Goal: Task Accomplishment & Management: Use online tool/utility

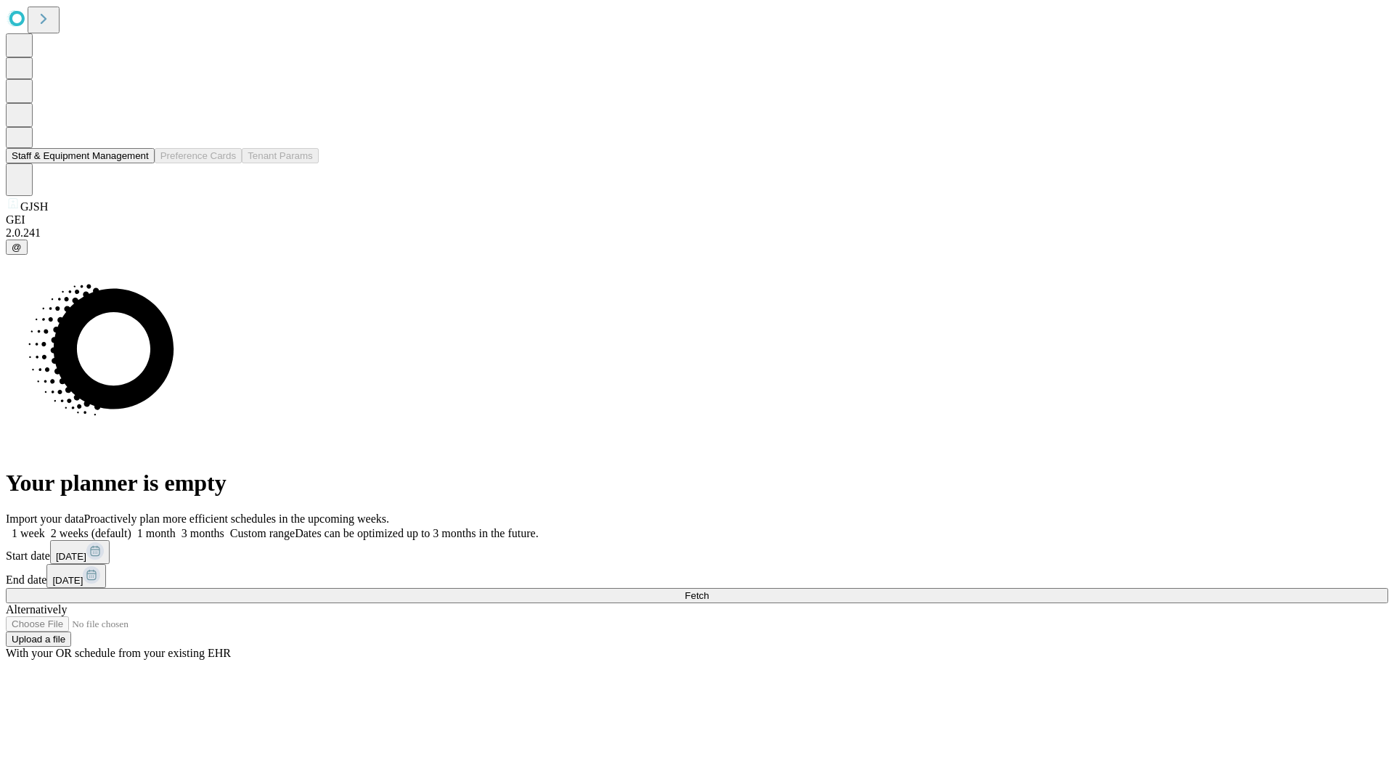
click at [139, 163] on button "Staff & Equipment Management" at bounding box center [80, 155] width 149 height 15
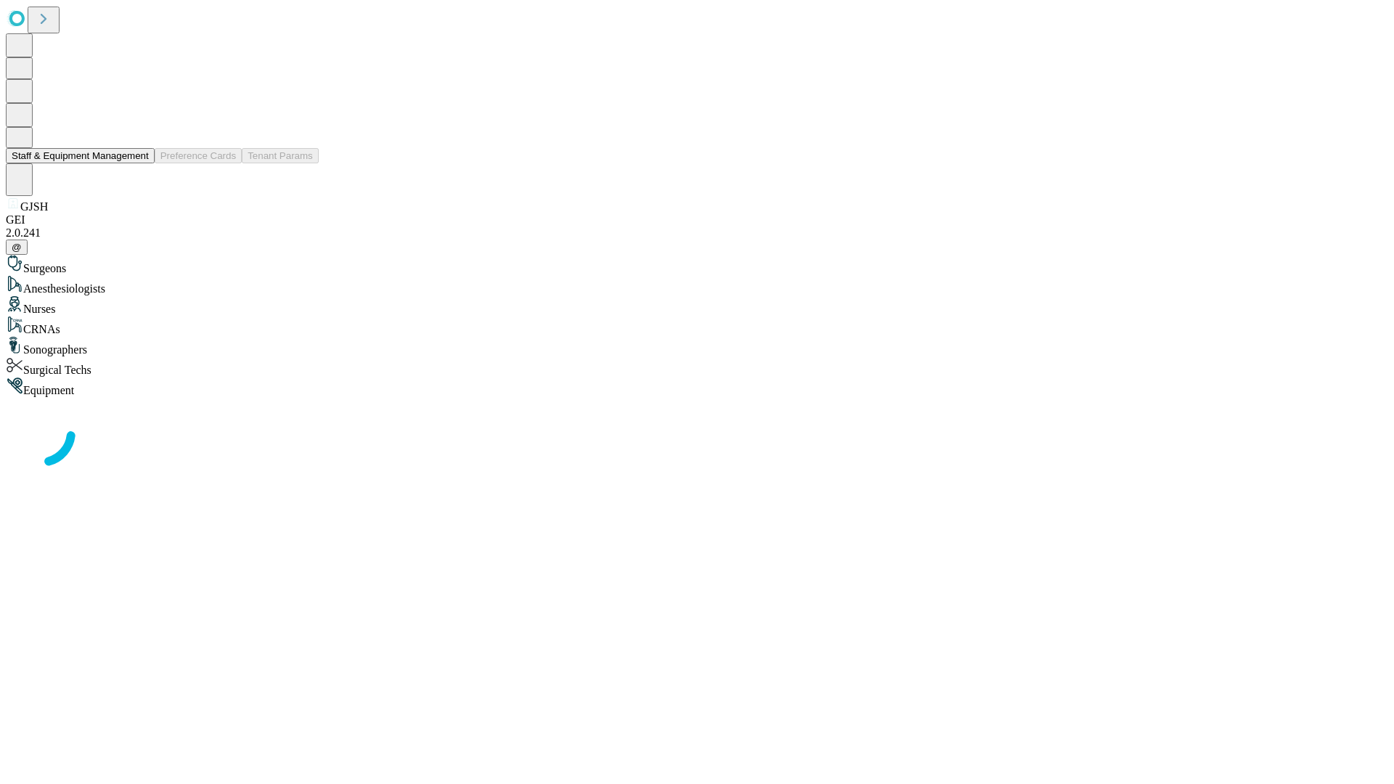
click at [139, 163] on button "Staff & Equipment Management" at bounding box center [80, 155] width 149 height 15
